Goal: Task Accomplishment & Management: Manage account settings

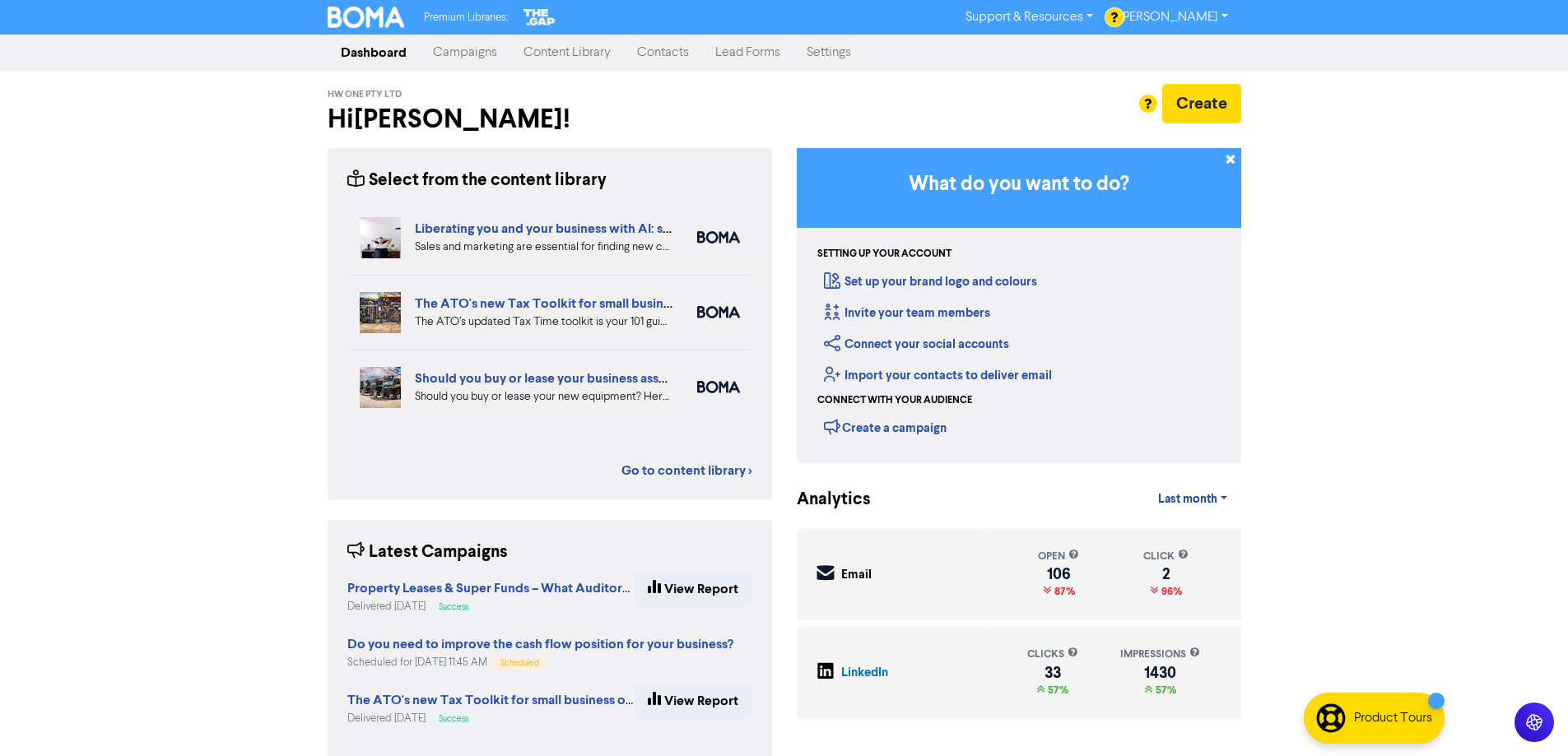
click at [485, 51] on link "Campaigns" at bounding box center [465, 53] width 90 height 33
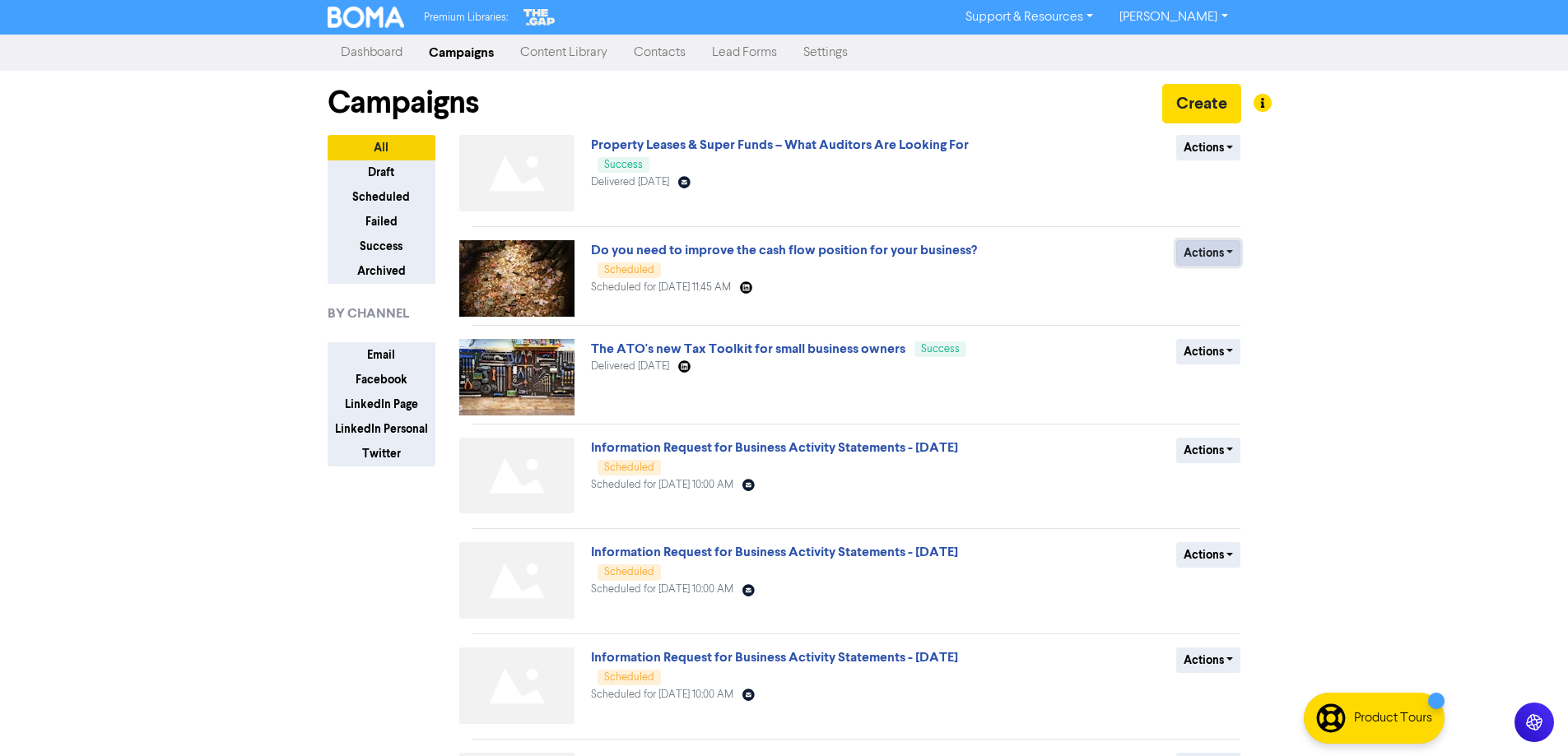
click at [1234, 255] on button "Actions" at bounding box center [1209, 254] width 65 height 26
click at [1238, 287] on button "Revert to draft" at bounding box center [1242, 287] width 130 height 27
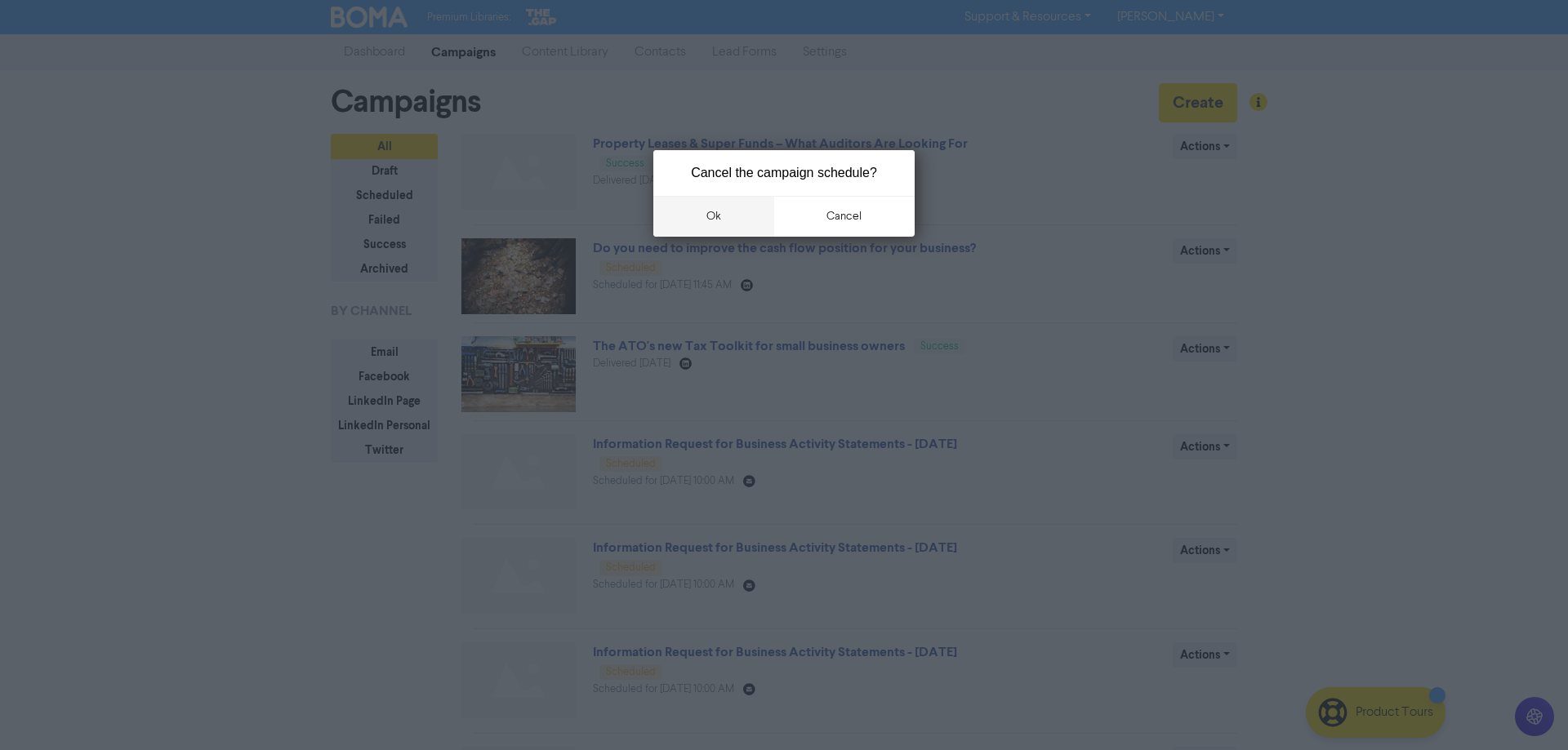
click at [733, 209] on button "ok" at bounding box center [713, 216] width 121 height 41
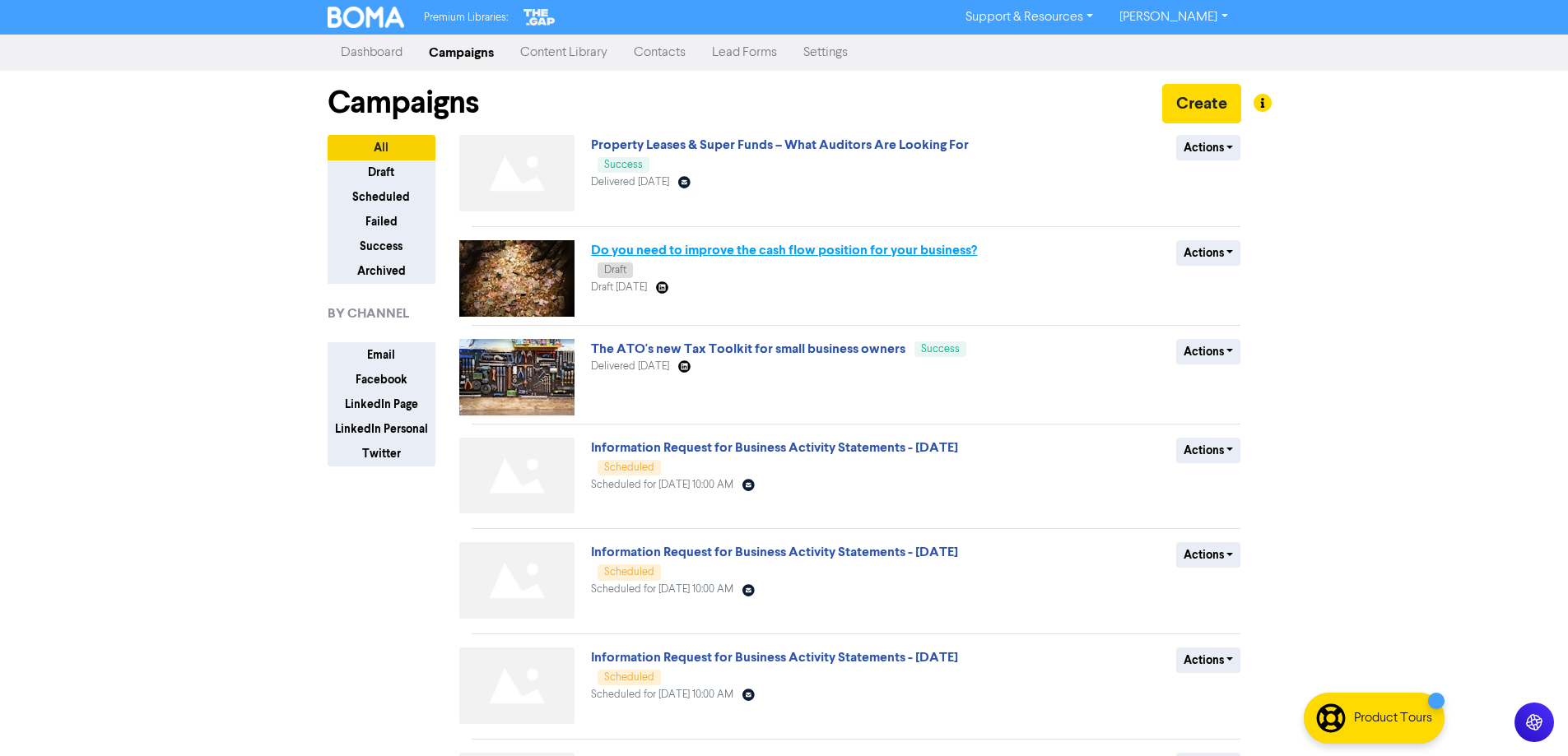
click at [833, 248] on link "Do you need to improve the cash flow position for your business?" at bounding box center [784, 250] width 387 height 17
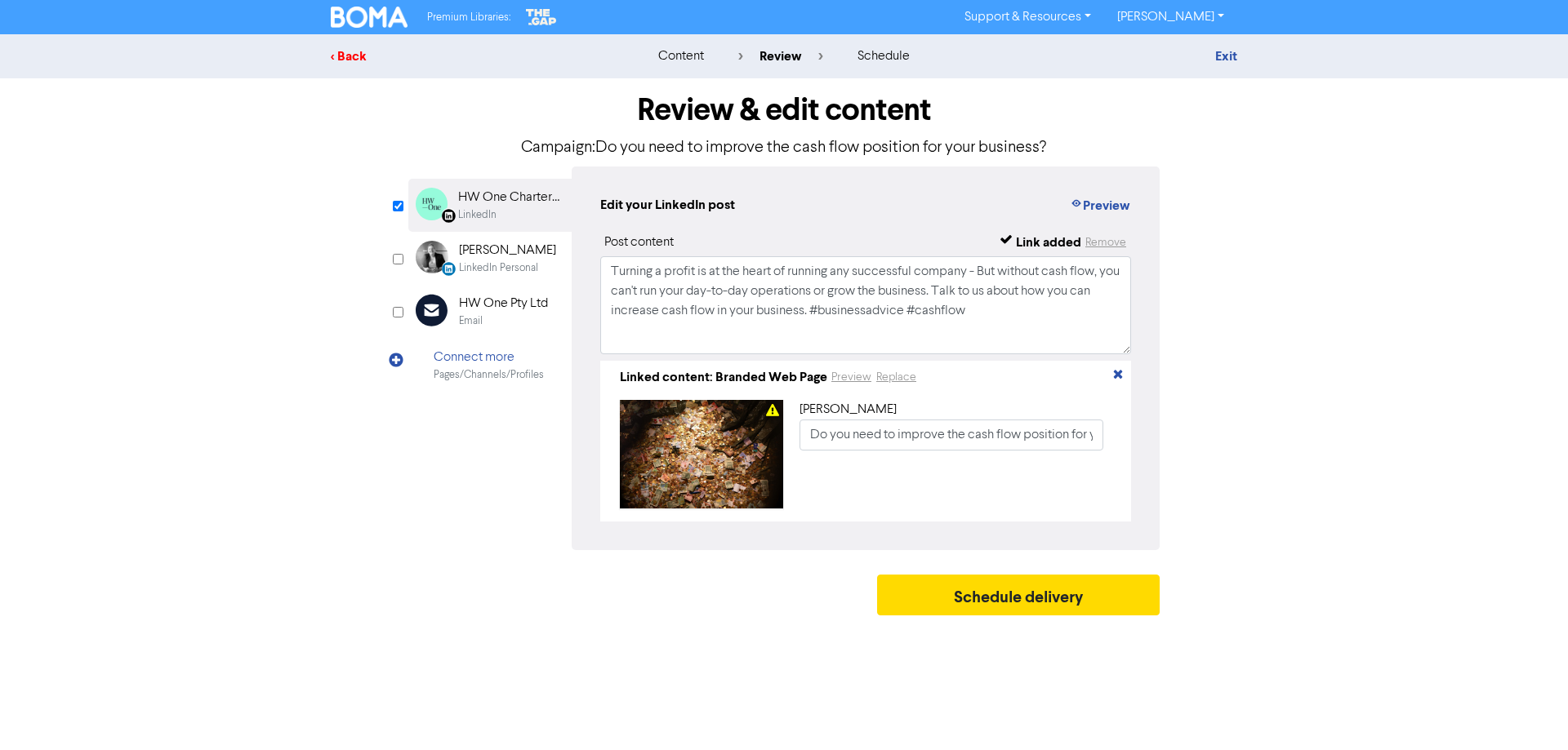
click at [360, 50] on div "< Back" at bounding box center [473, 56] width 286 height 20
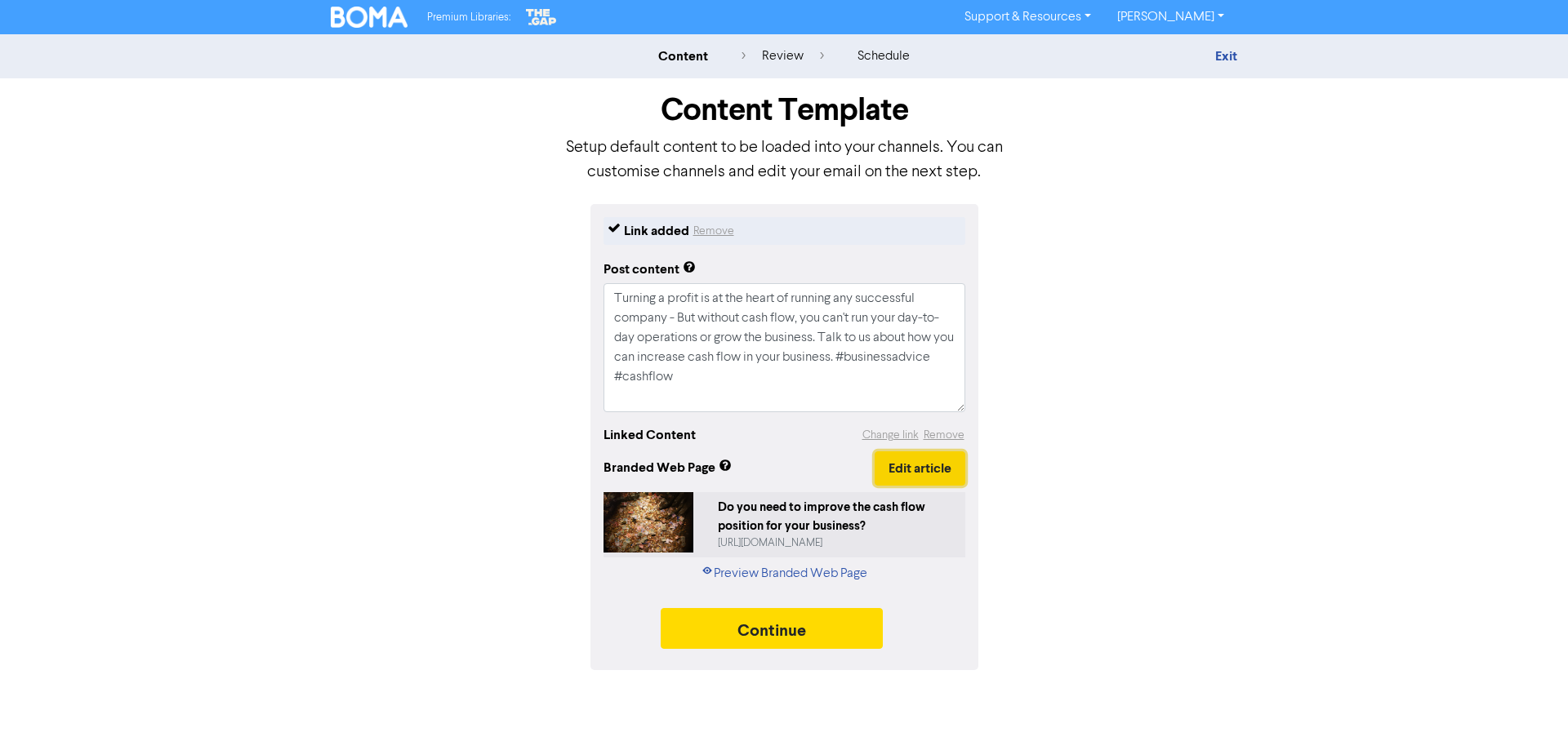
click at [905, 479] on button "Edit article" at bounding box center [919, 468] width 90 height 34
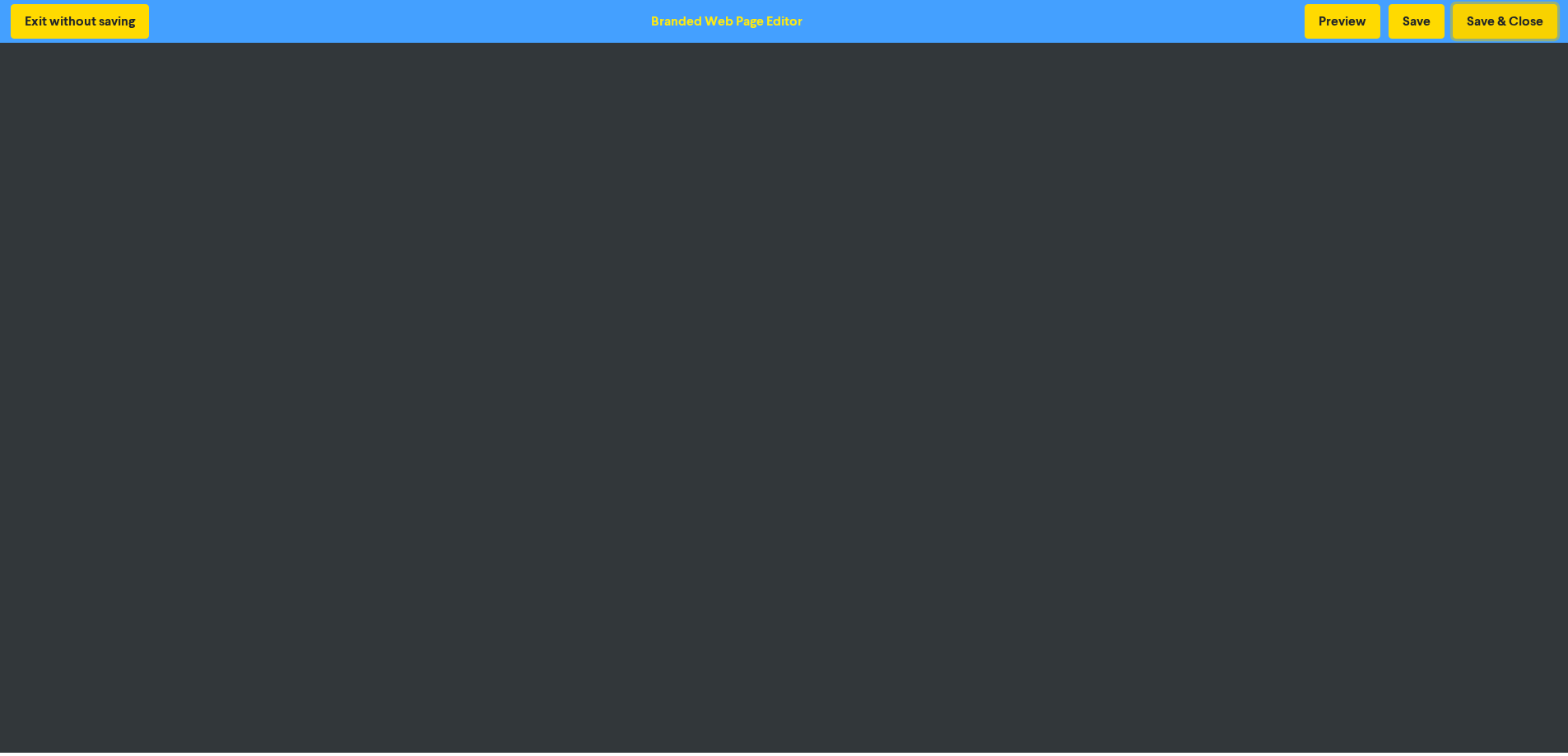
click at [1532, 19] on button "Save & Close" at bounding box center [1505, 21] width 104 height 35
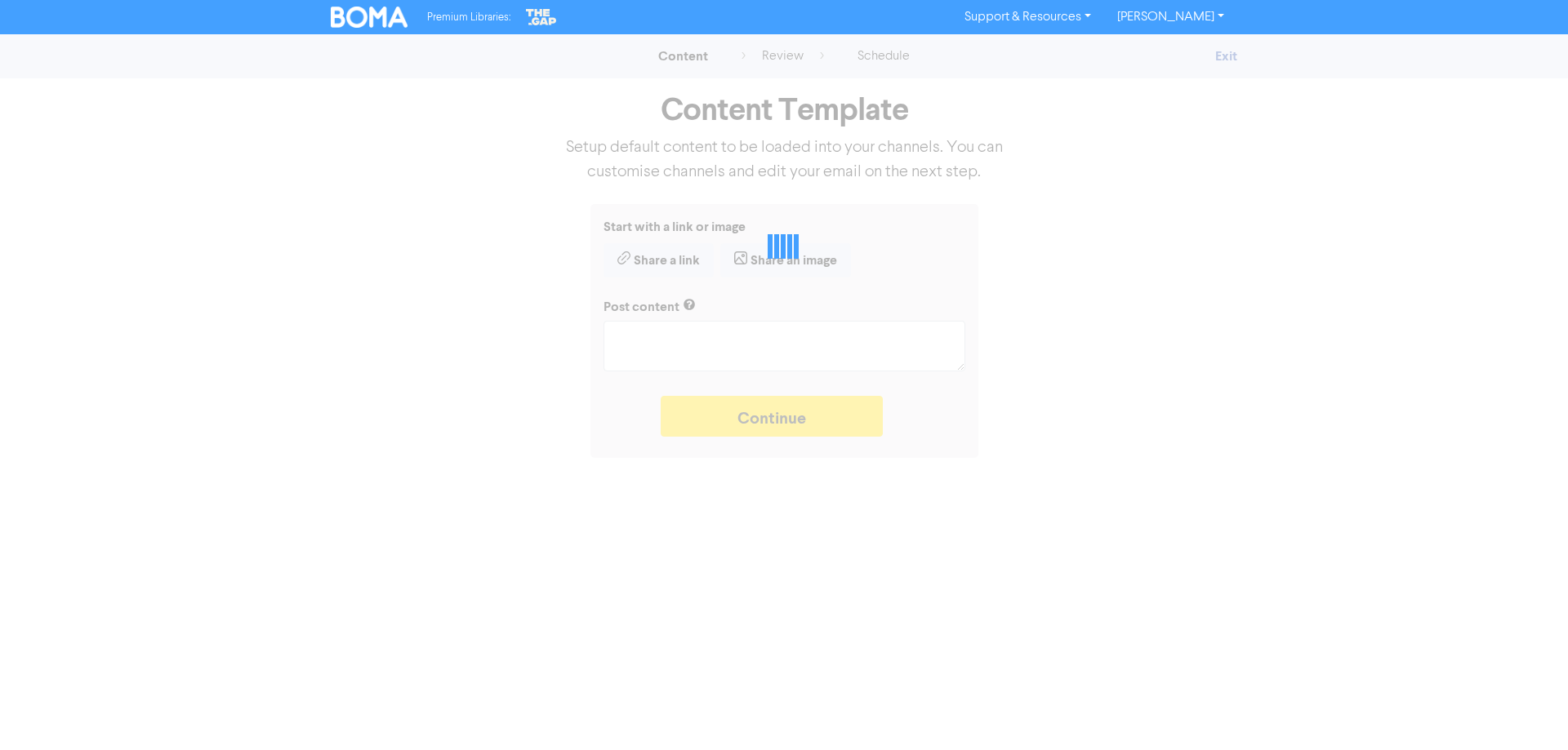
type textarea "x"
type textarea "Turning a profit is at the heart of running any successful company - But withou…"
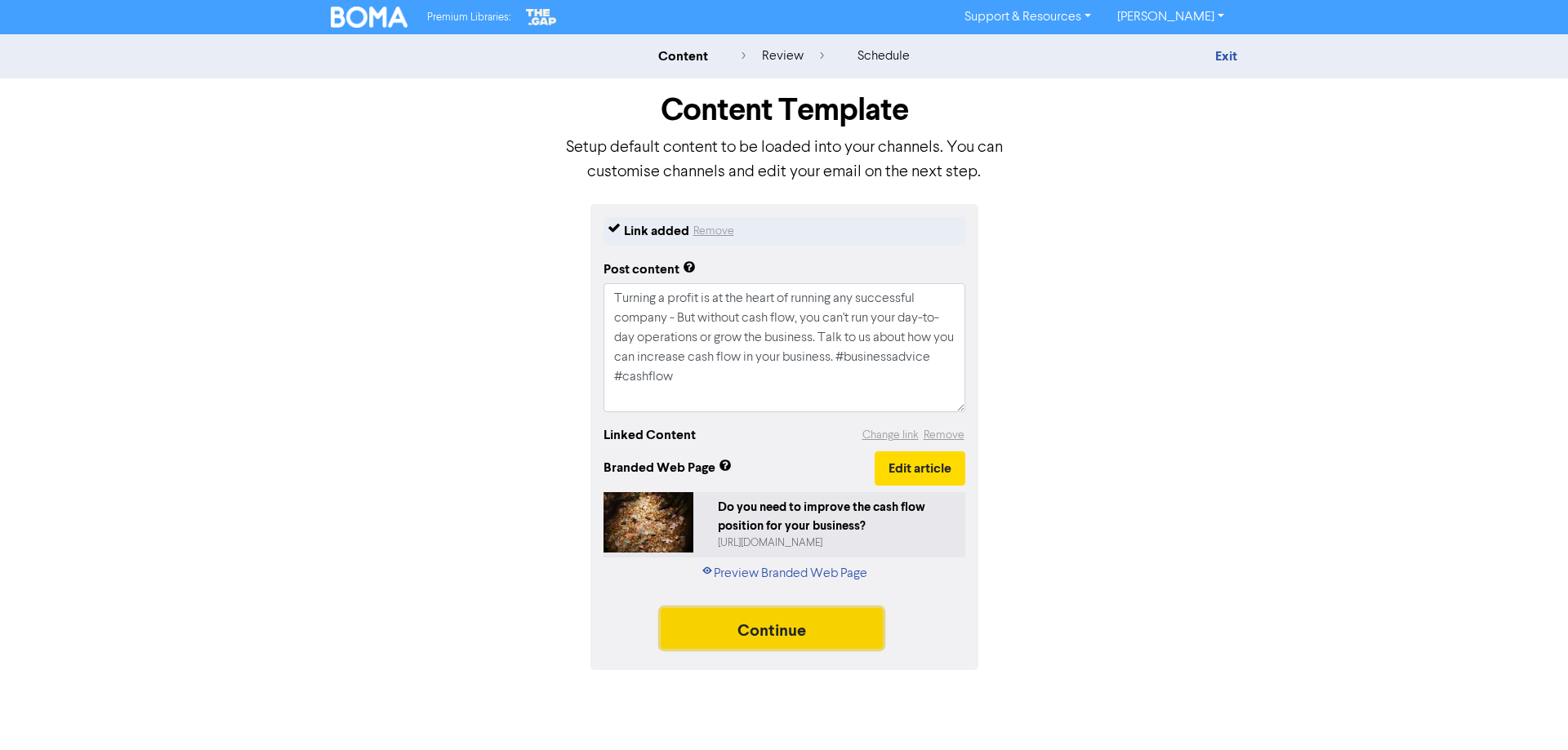
click at [857, 641] on button "Continue" at bounding box center [772, 629] width 222 height 41
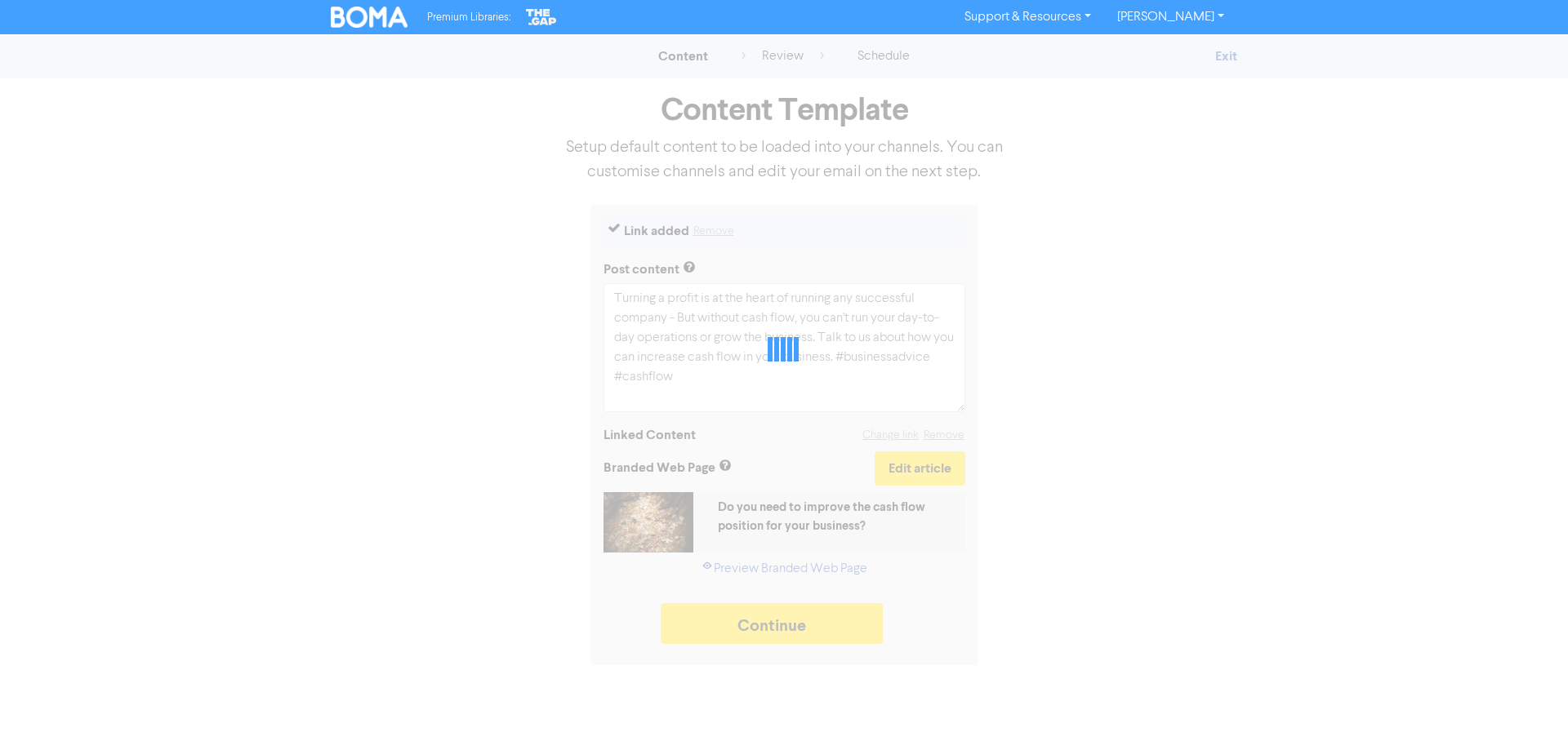
type textarea "x"
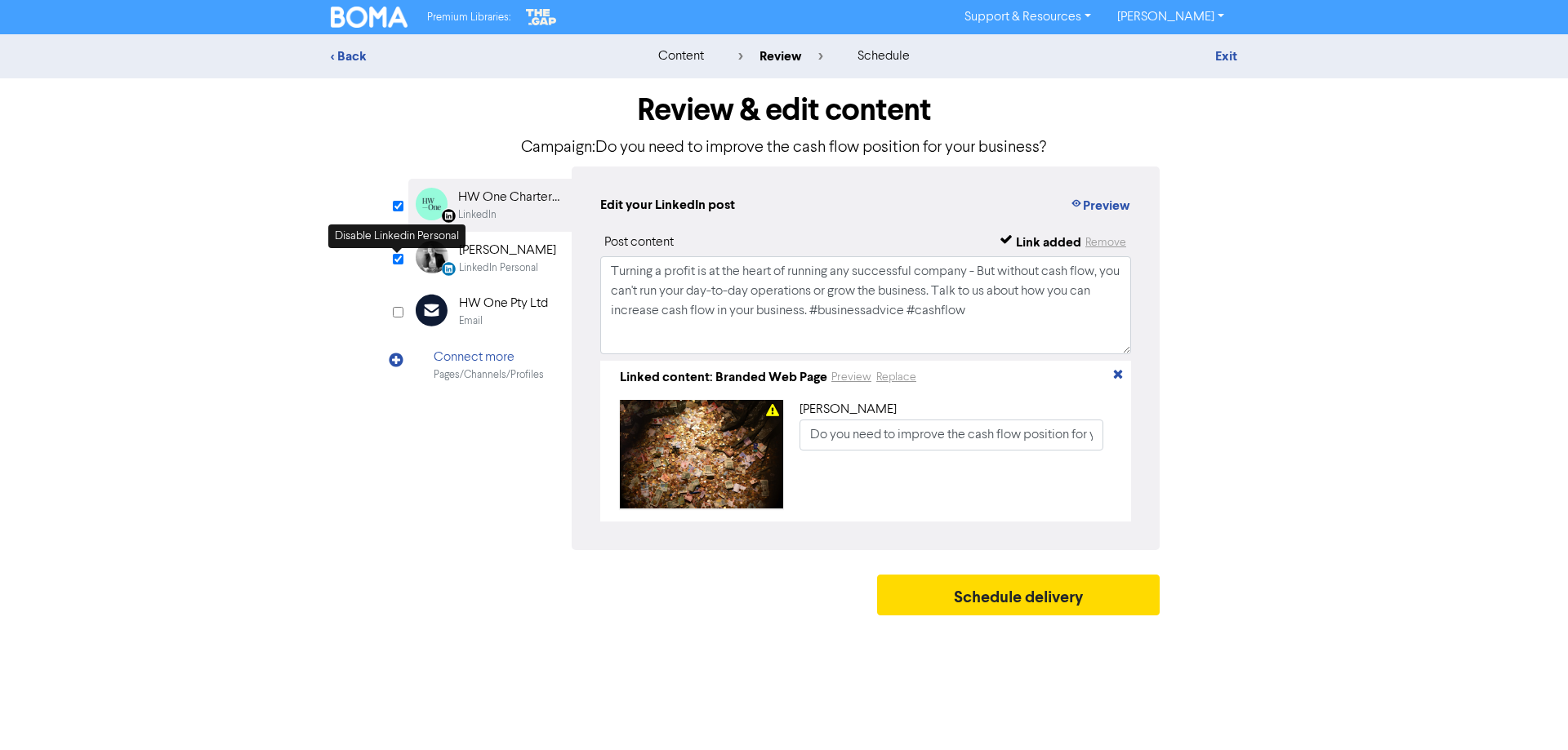
click at [398, 260] on input "checkbox" at bounding box center [397, 259] width 11 height 11
checkbox input "false"
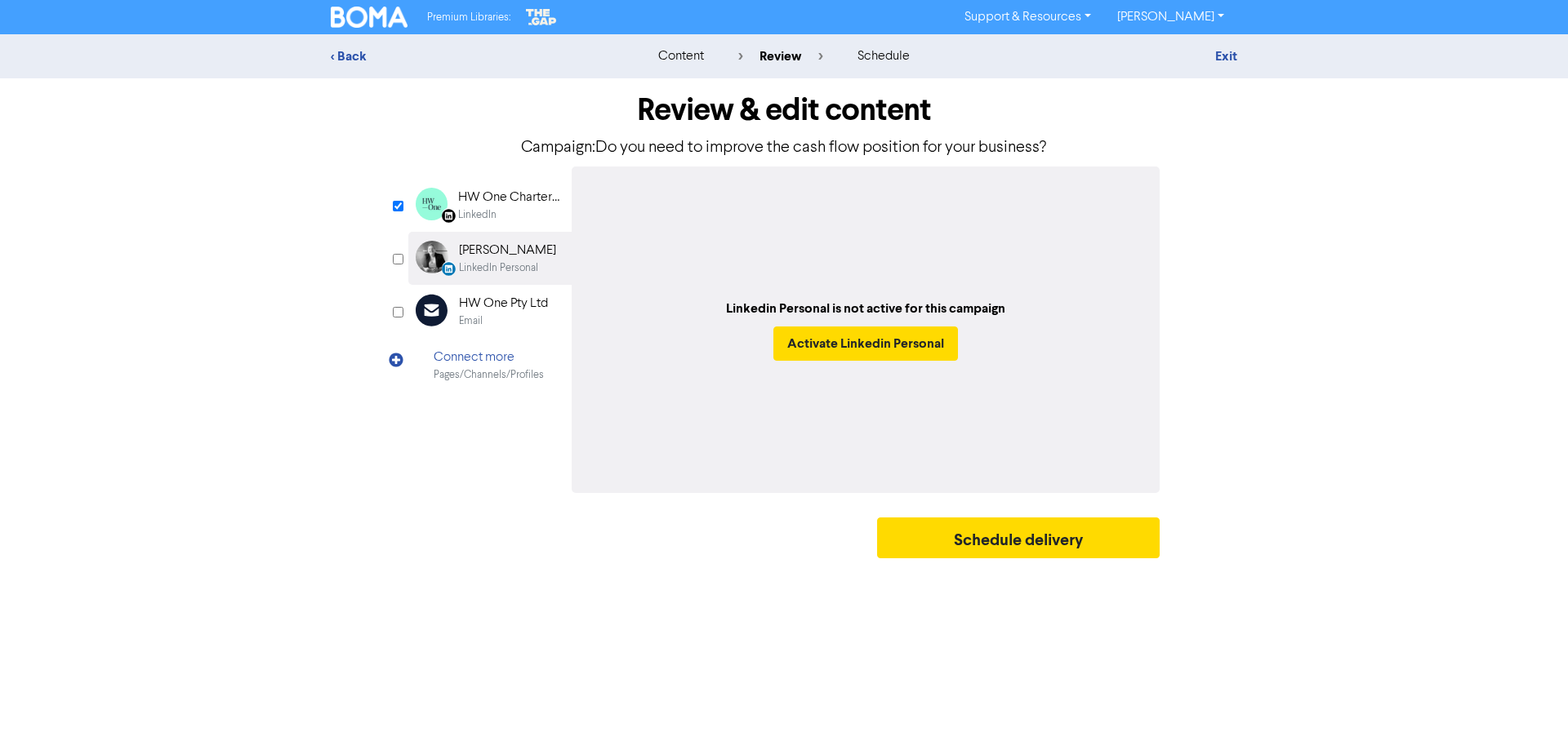
click at [486, 207] on div "LinkedIn" at bounding box center [477, 215] width 38 height 16
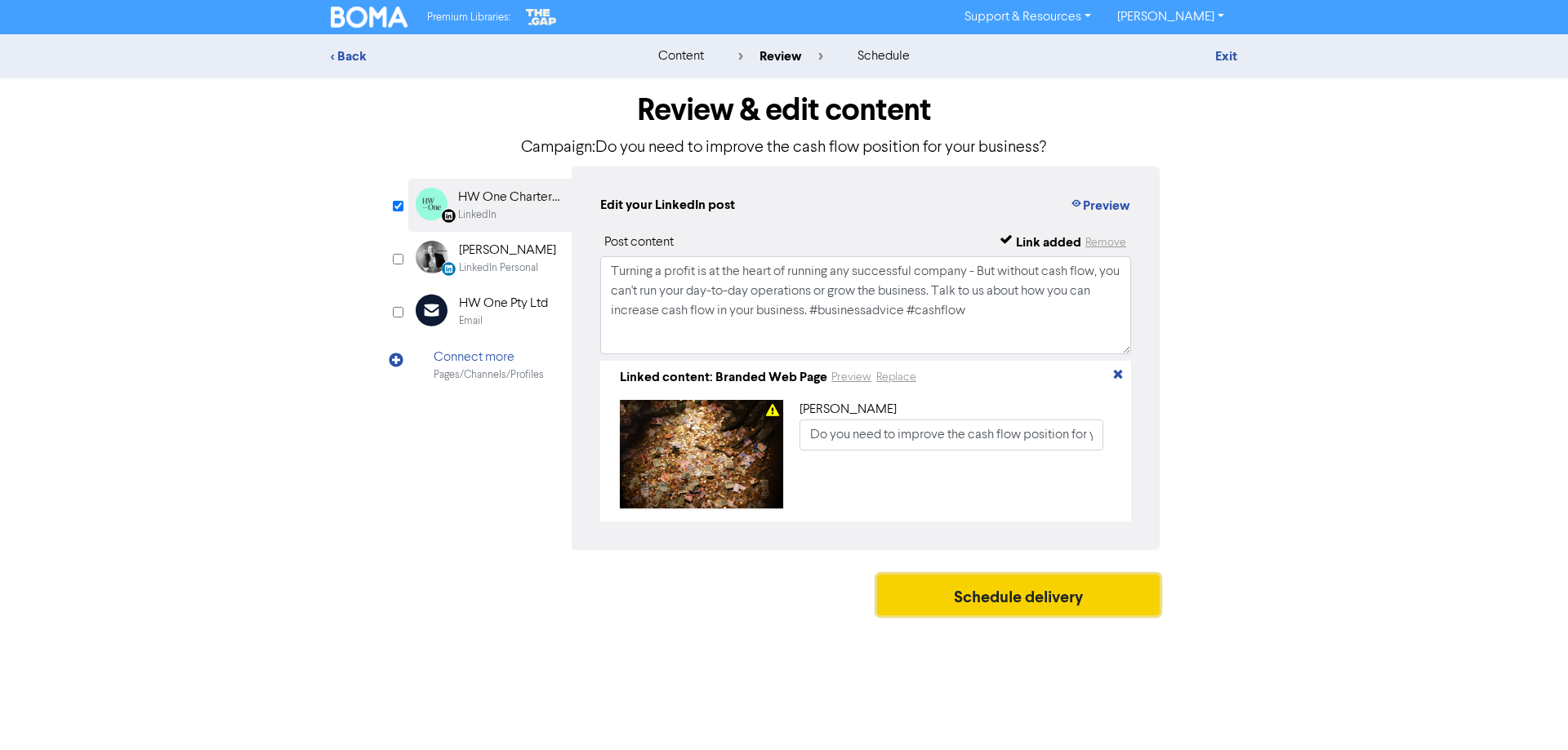
click at [970, 600] on button "Schedule delivery" at bounding box center [1017, 596] width 282 height 41
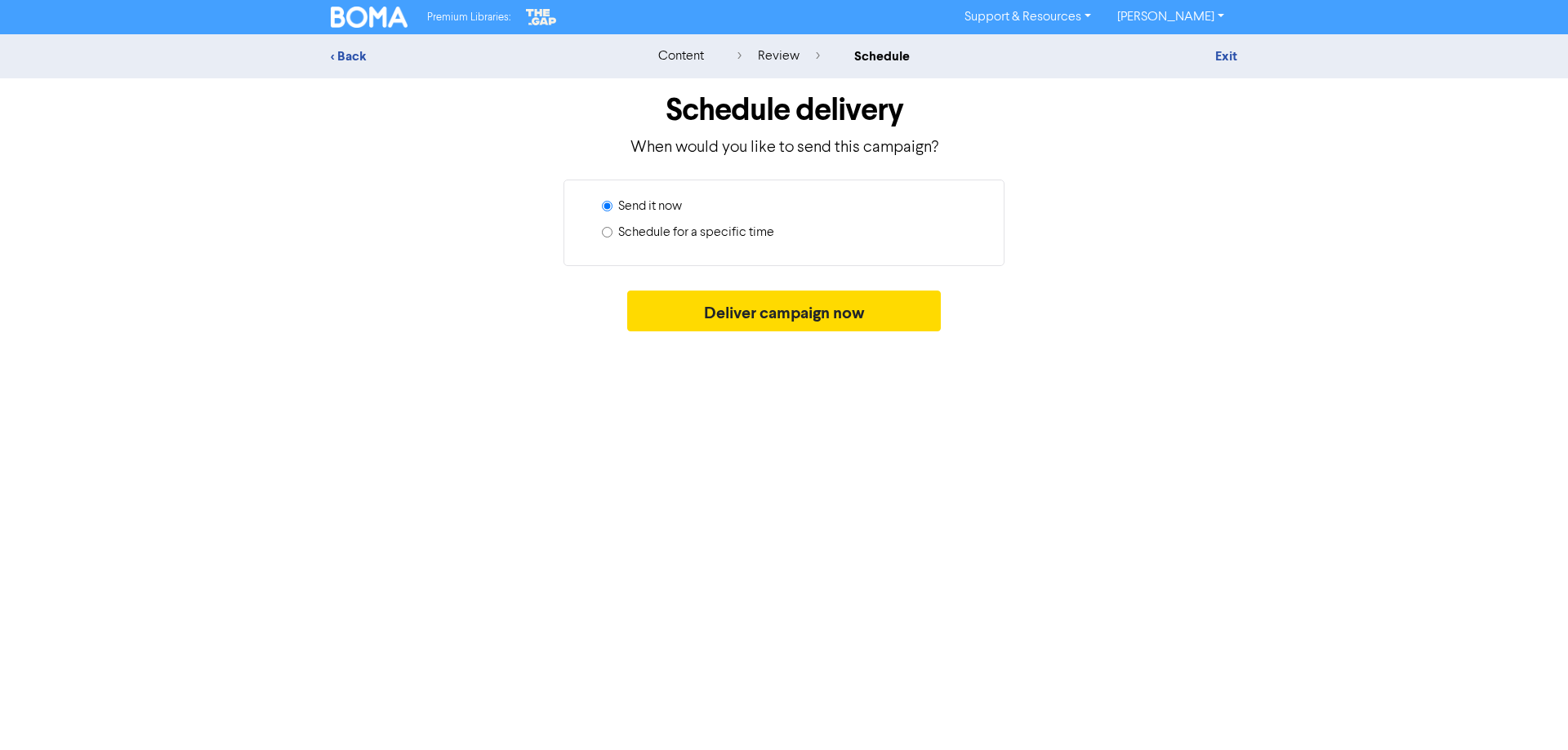
click at [668, 234] on label "Schedule for a specific time" at bounding box center [696, 233] width 156 height 20
click at [612, 234] on input "Schedule for a specific time" at bounding box center [607, 232] width 11 height 11
radio input "true"
radio input "false"
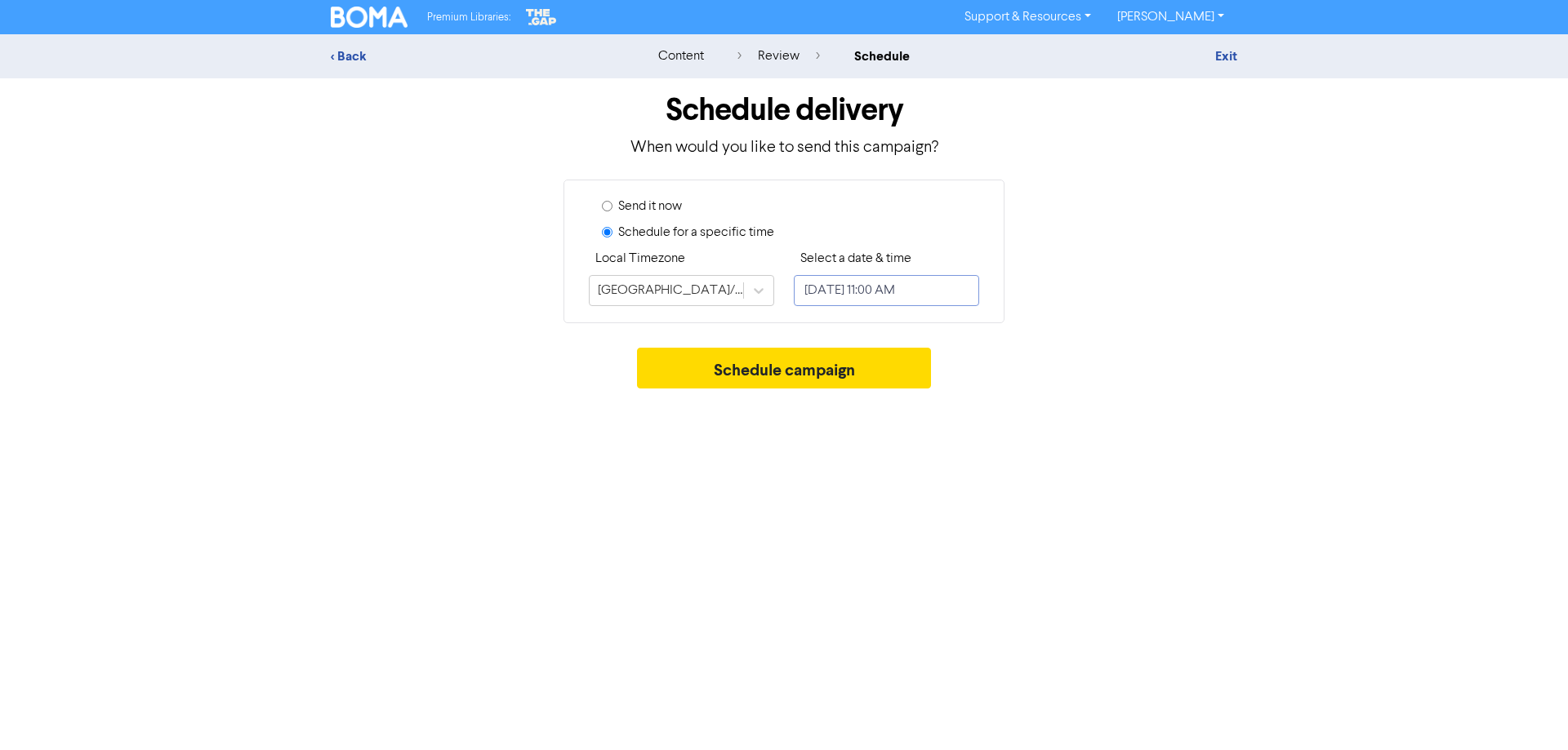
select select "8"
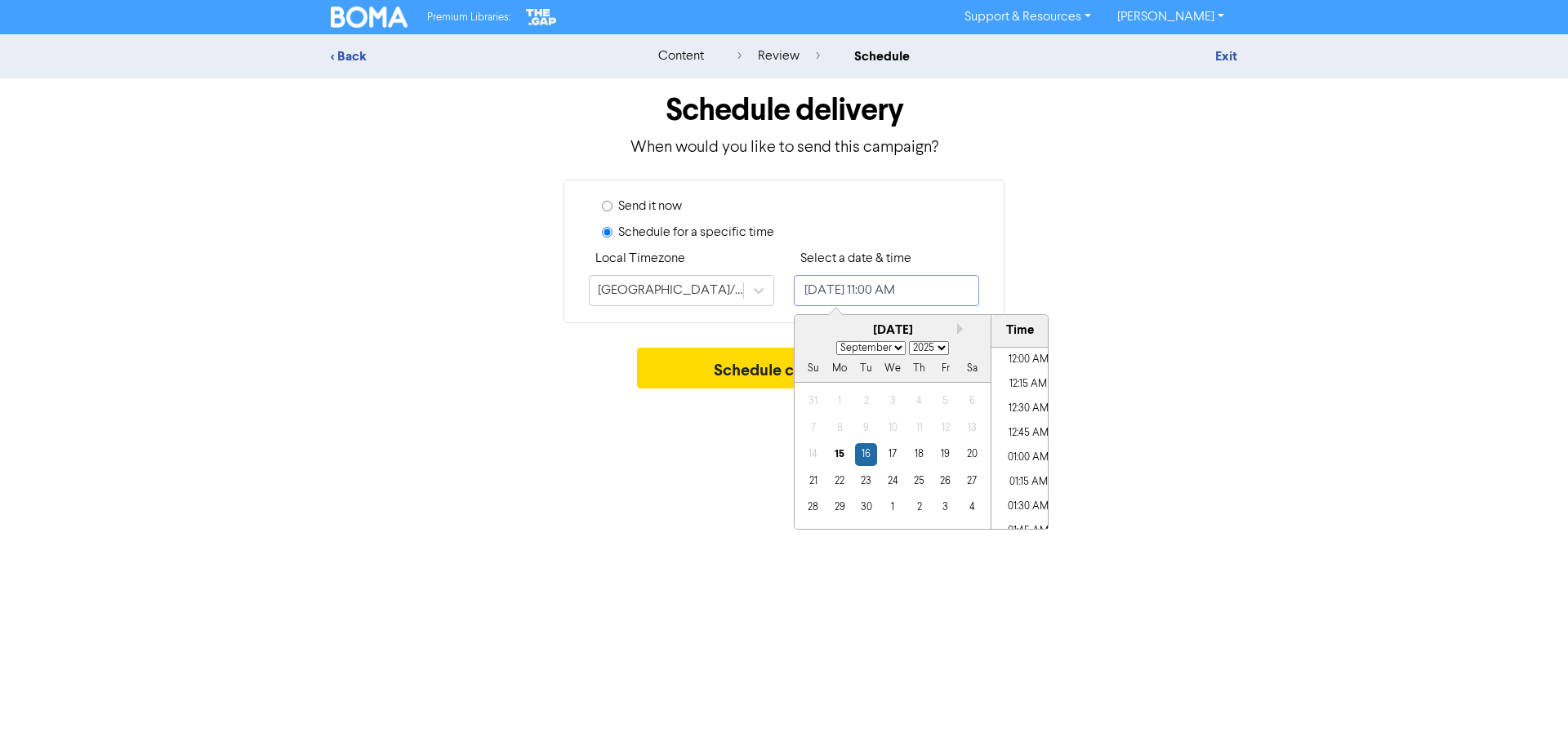
click at [835, 299] on input "[DATE] 11:00 AM" at bounding box center [886, 291] width 186 height 31
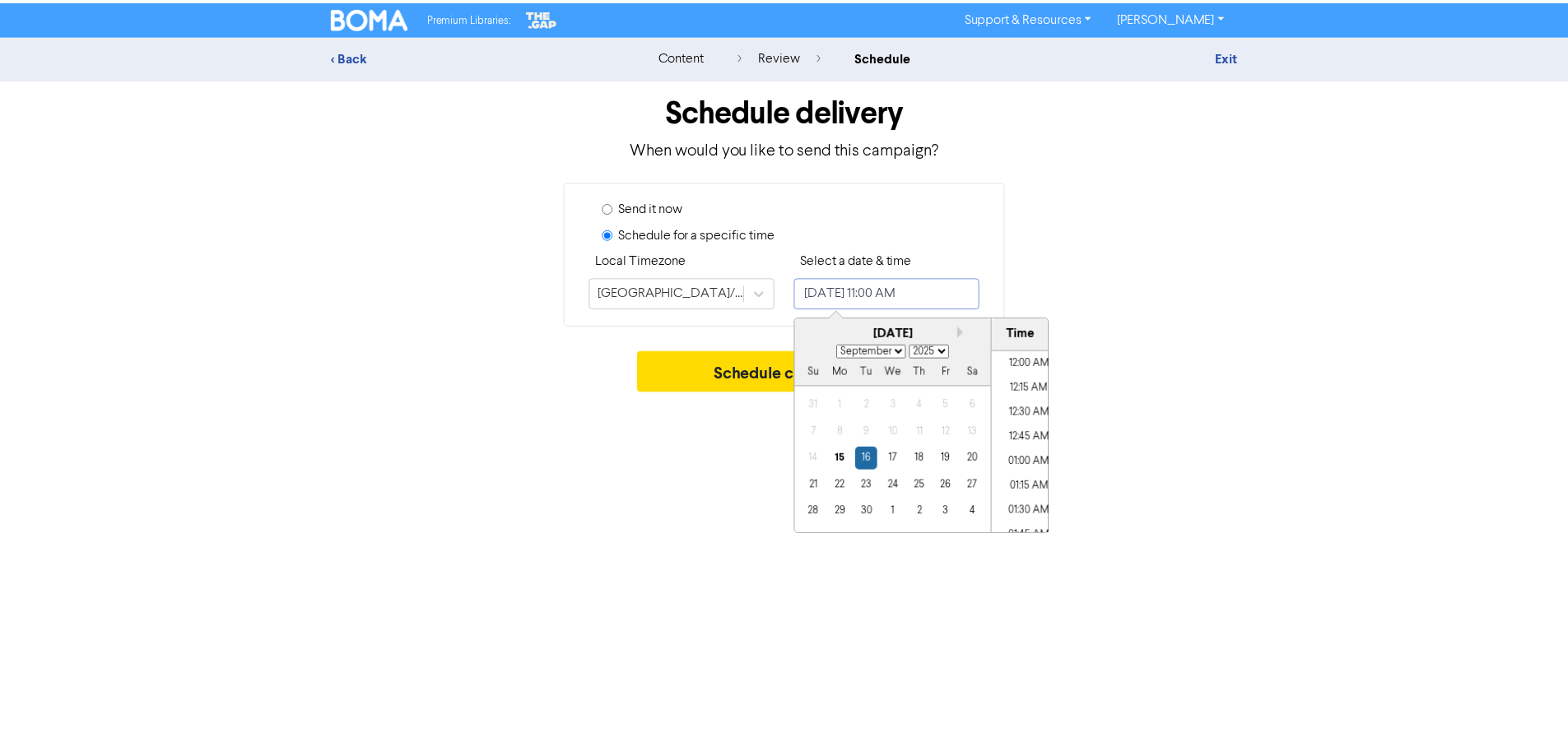
scroll to position [1008, 0]
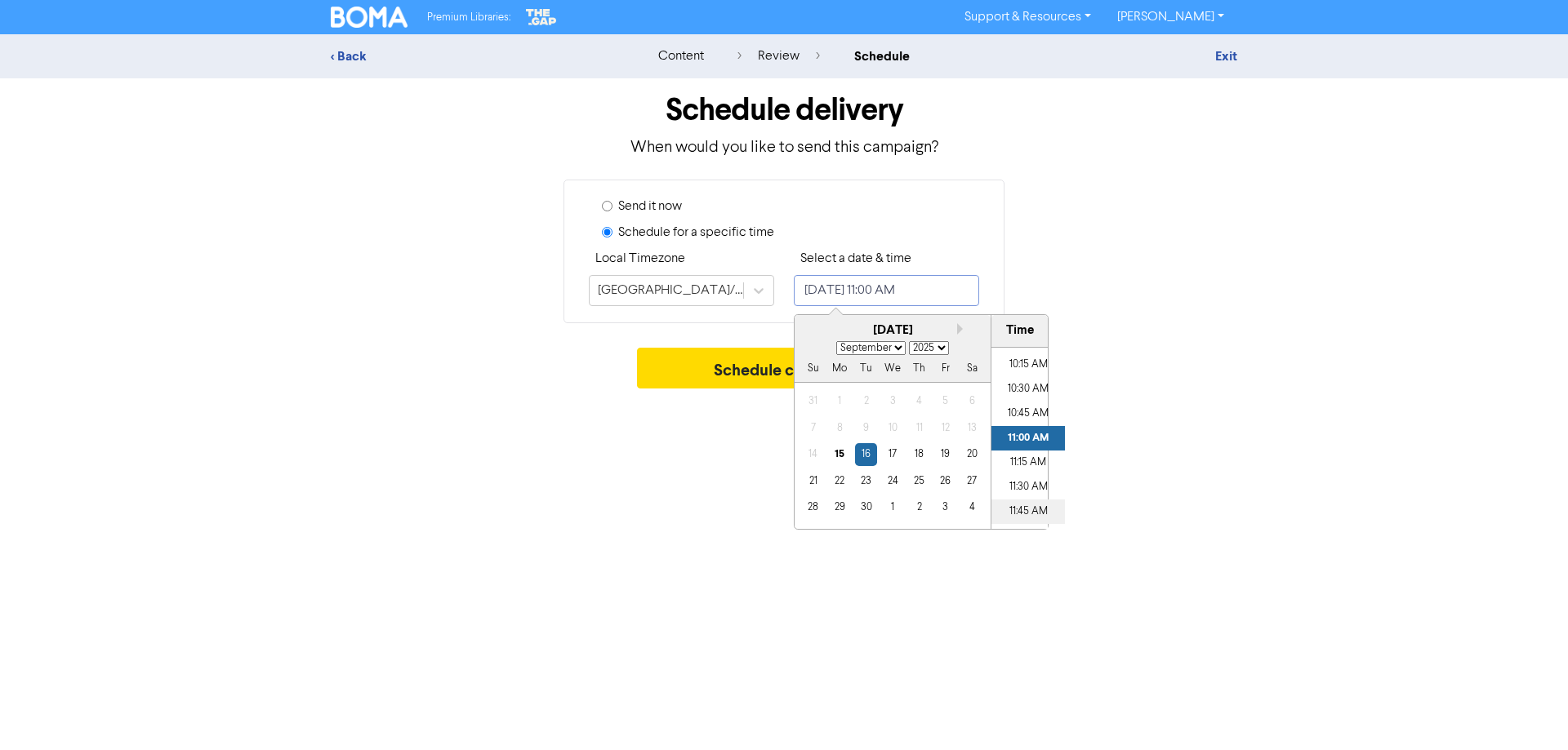
click at [1022, 508] on li "11:45 AM" at bounding box center [1027, 511] width 74 height 25
type input "[DATE] 11:45 AM"
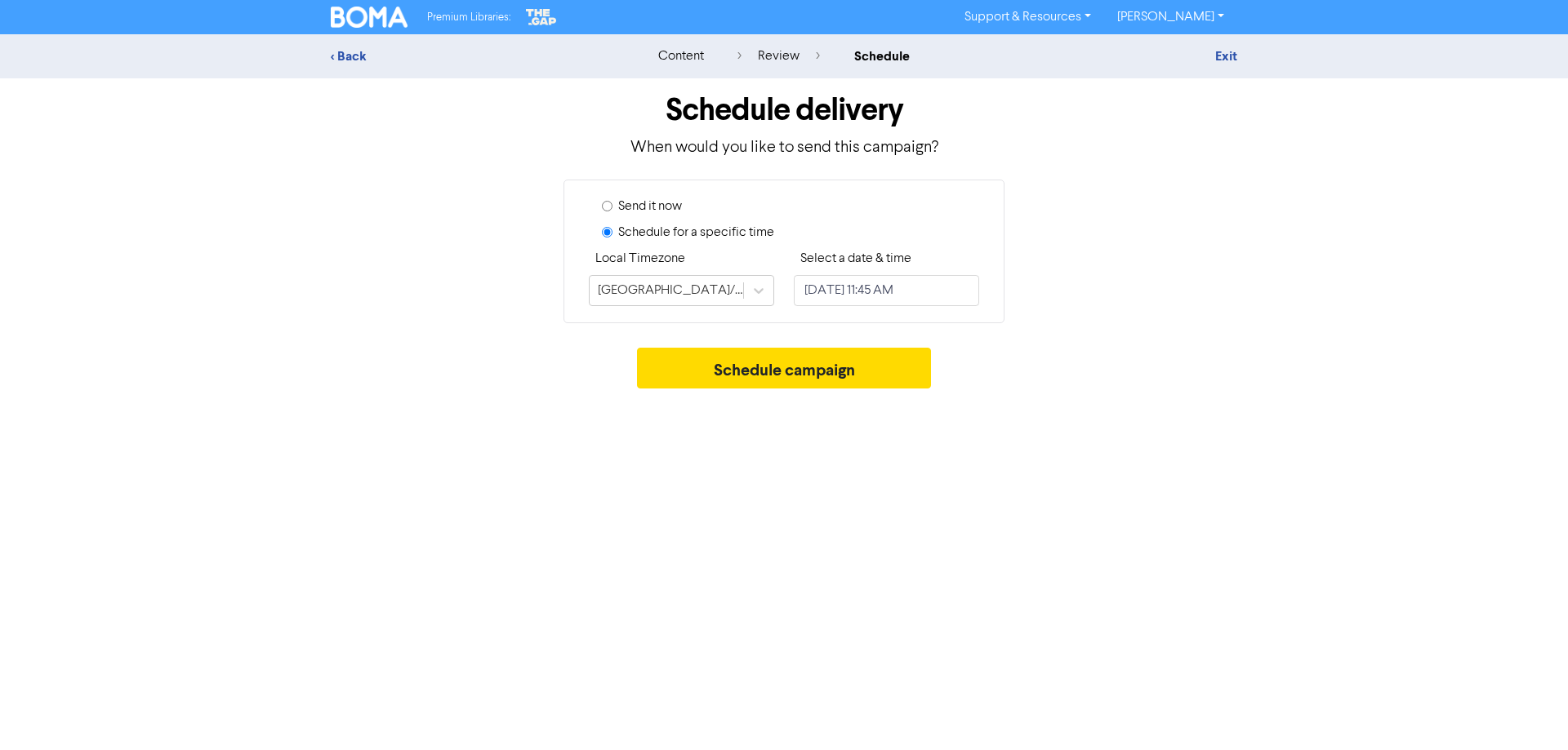
click at [635, 317] on div "Send it now Schedule for a specific time Local Timezone [GEOGRAPHIC_DATA]/[GEOG…" at bounding box center [784, 252] width 440 height 144
click at [778, 382] on button "Schedule campaign" at bounding box center [784, 369] width 295 height 41
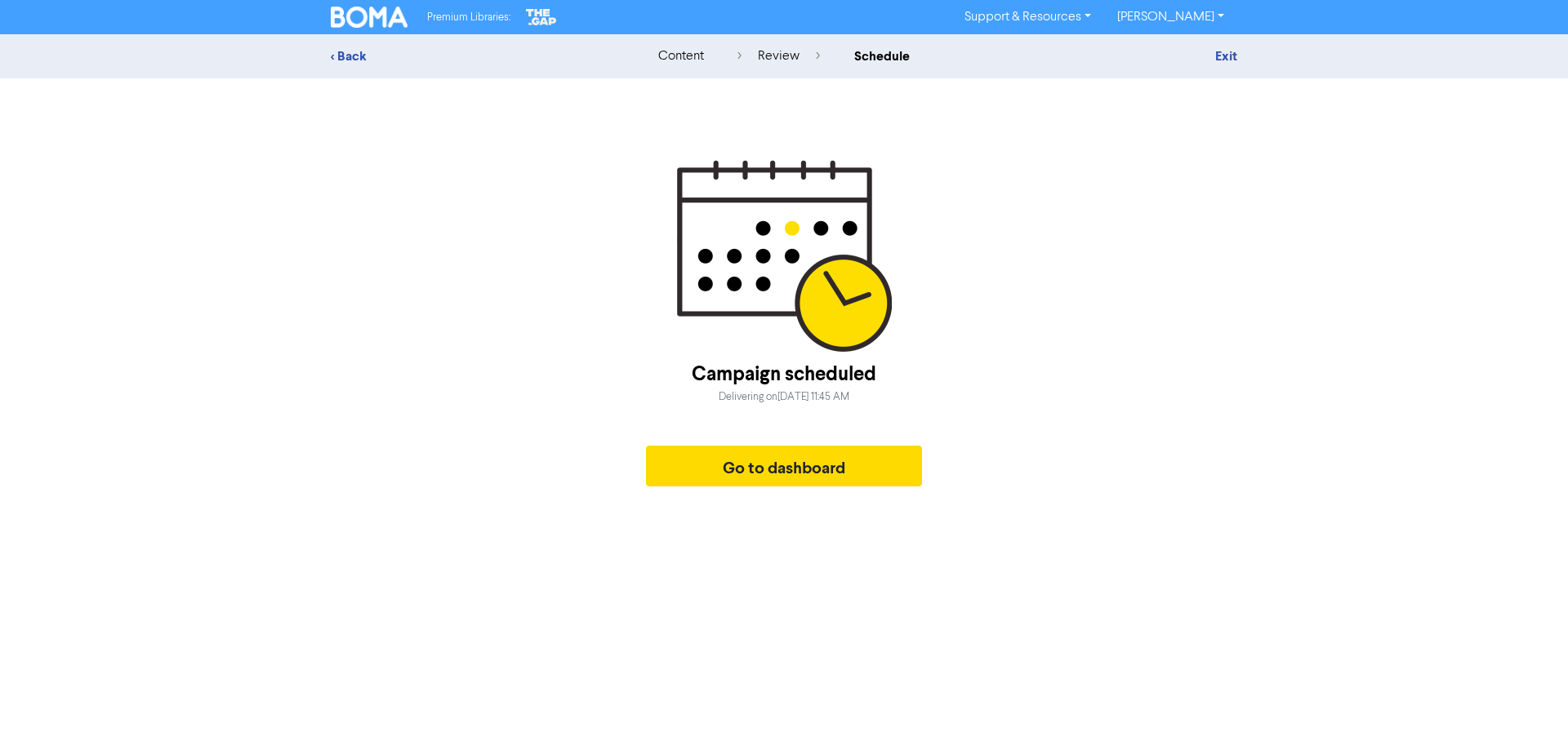
click at [761, 503] on div "Premium Libraries: Support & Resources Video Tutorials FAQ & Guides Marketing E…" at bounding box center [784, 375] width 1568 height 750
click at [776, 465] on button "Go to dashboard" at bounding box center [784, 466] width 276 height 41
